Goal: Check status: Check status

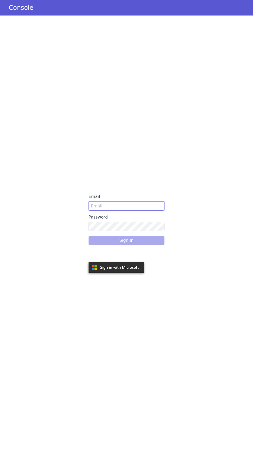
click at [110, 206] on input "Email" at bounding box center [127, 205] width 76 height 9
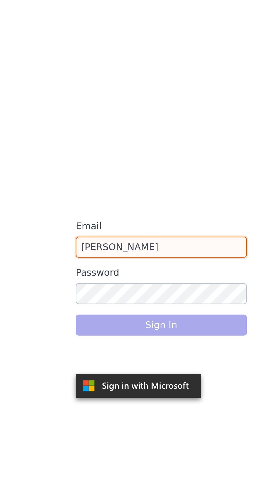
type input "[PERSON_NAME][EMAIL_ADDRESS][PERSON_NAME][DOMAIN_NAME]"
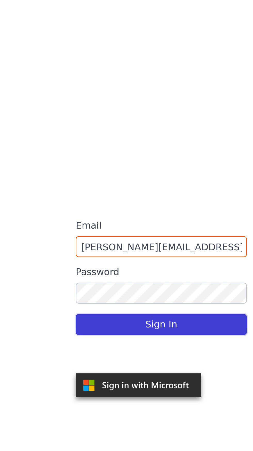
click at [152, 239] on button "Sign In" at bounding box center [127, 240] width 76 height 9
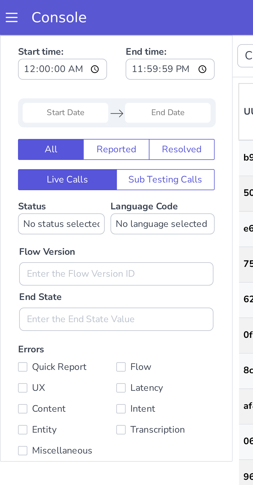
type input "9727740702"
click at [28, 69] on input "Start Date" at bounding box center [29, 69] width 38 height 9
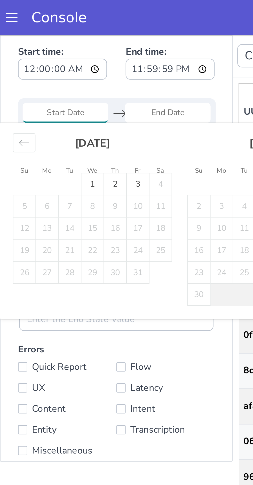
click at [13, 85] on div "Move backward to switch to the previous month." at bounding box center [11, 82] width 10 height 9
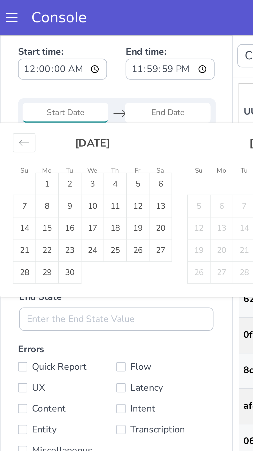
click at [14, 82] on div "Move backward to switch to the previous month." at bounding box center [11, 82] width 10 height 9
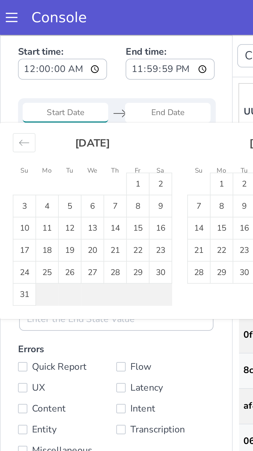
click at [14, 83] on div "Move backward to switch to the previous month." at bounding box center [11, 82] width 10 height 9
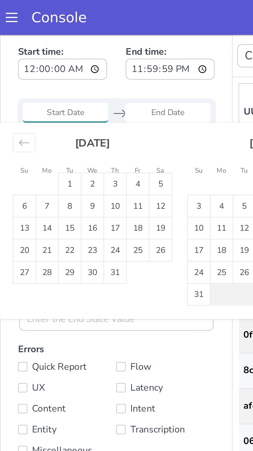
click at [27, 97] on li "Tu" at bounding box center [31, 94] width 10 height 5
click at [31, 100] on td "1" at bounding box center [31, 101] width 10 height 10
type input "[DATE]"
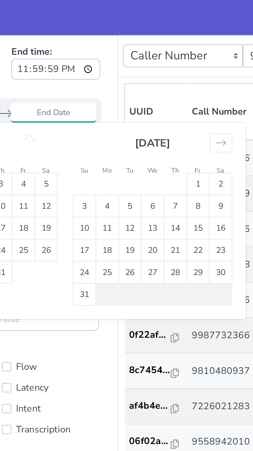
click at [38, 82] on div "Move forward to switch to the next month." at bounding box center [34, 82] width 10 height 9
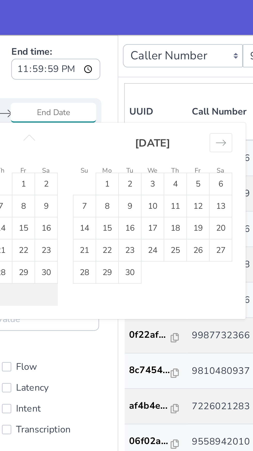
type input "[DATE]"
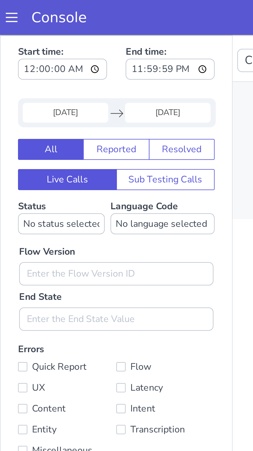
click at [31, 70] on input "[DATE]" at bounding box center [29, 69] width 38 height 9
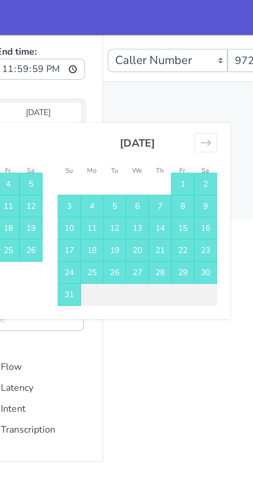
click at [18, 86] on div "Move forward to switch to the next month." at bounding box center [19, 82] width 10 height 9
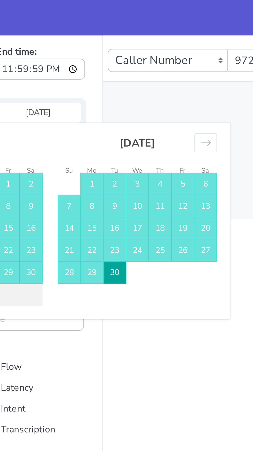
click at [20, 86] on div "Move forward to switch to the next month." at bounding box center [19, 82] width 10 height 9
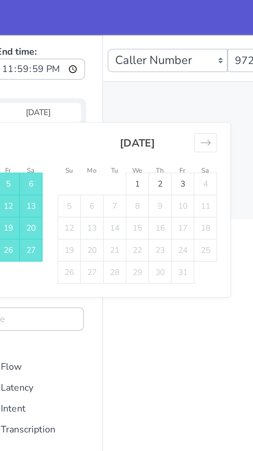
click at [6, 101] on td "3" at bounding box center [9, 101] width 10 height 10
type input "[DATE]"
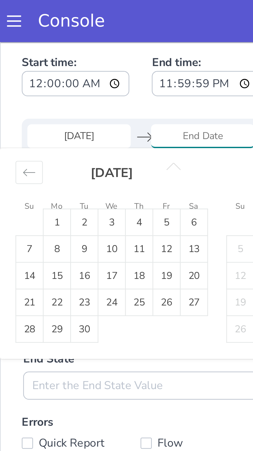
click at [21, 106] on td "1" at bounding box center [21, 108] width 10 height 10
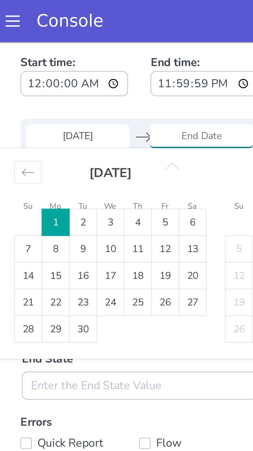
click at [9, 87] on div "Move backward to switch to the previous month." at bounding box center [9, 90] width 10 height 9
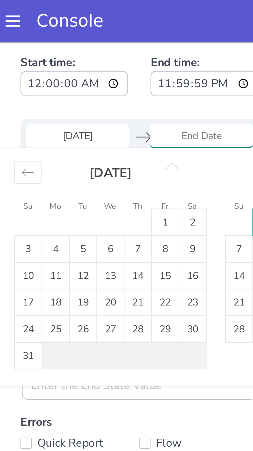
click at [12, 89] on div "Move backward to switch to the previous month." at bounding box center [9, 90] width 10 height 9
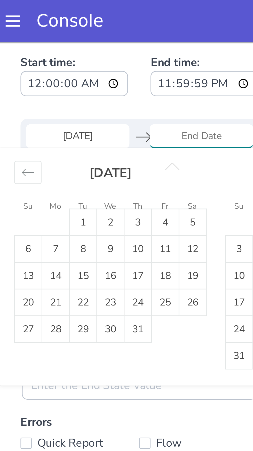
click at [30, 107] on td "1" at bounding box center [30, 108] width 10 height 10
type input "[DATE]"
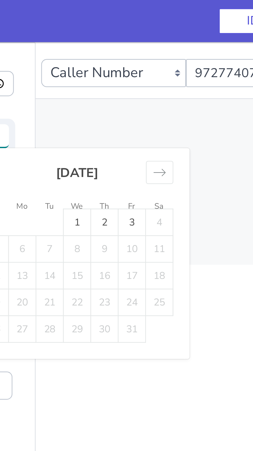
type input "[DATE]"
